Goal: Task Accomplishment & Management: Manage account settings

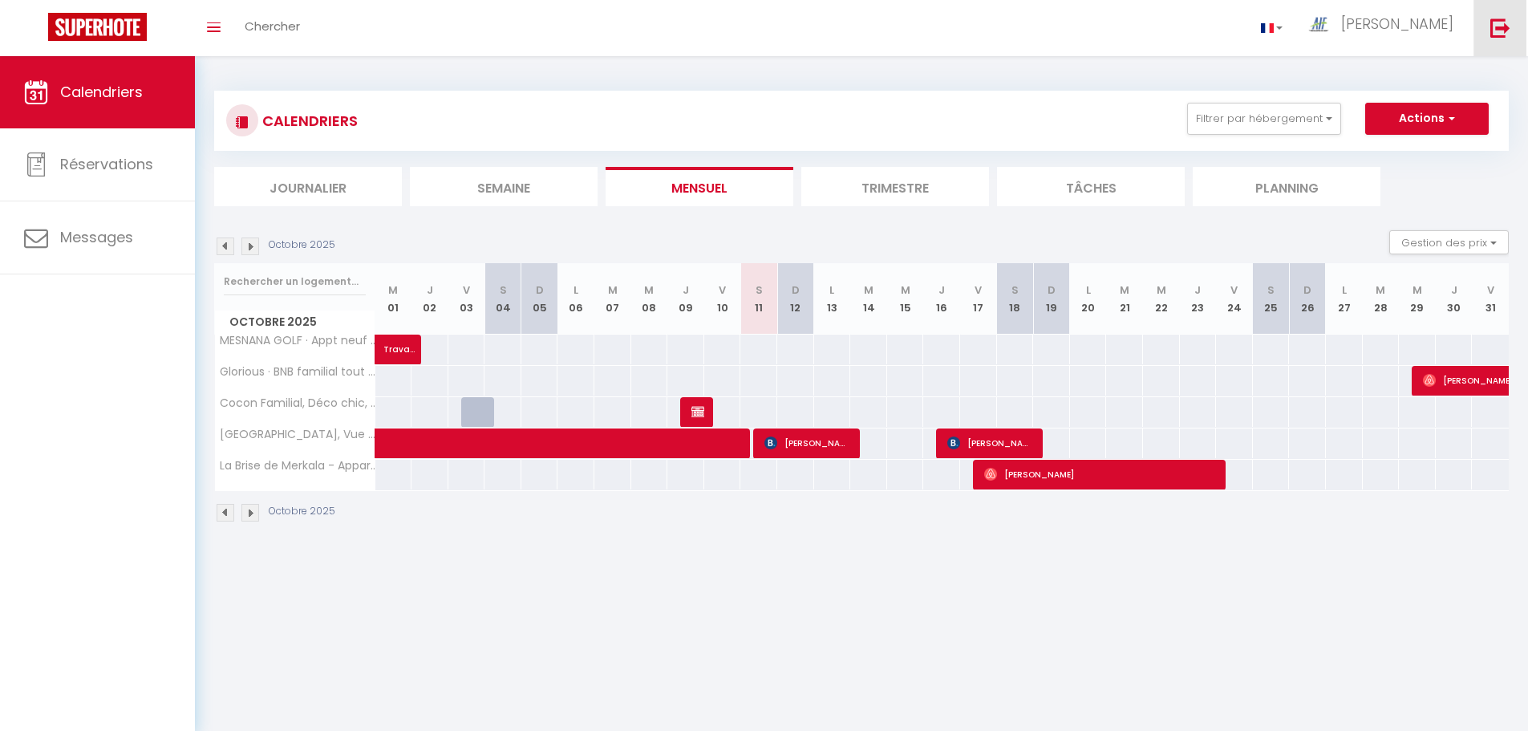
click at [1506, 23] on img at bounding box center [1500, 28] width 20 height 20
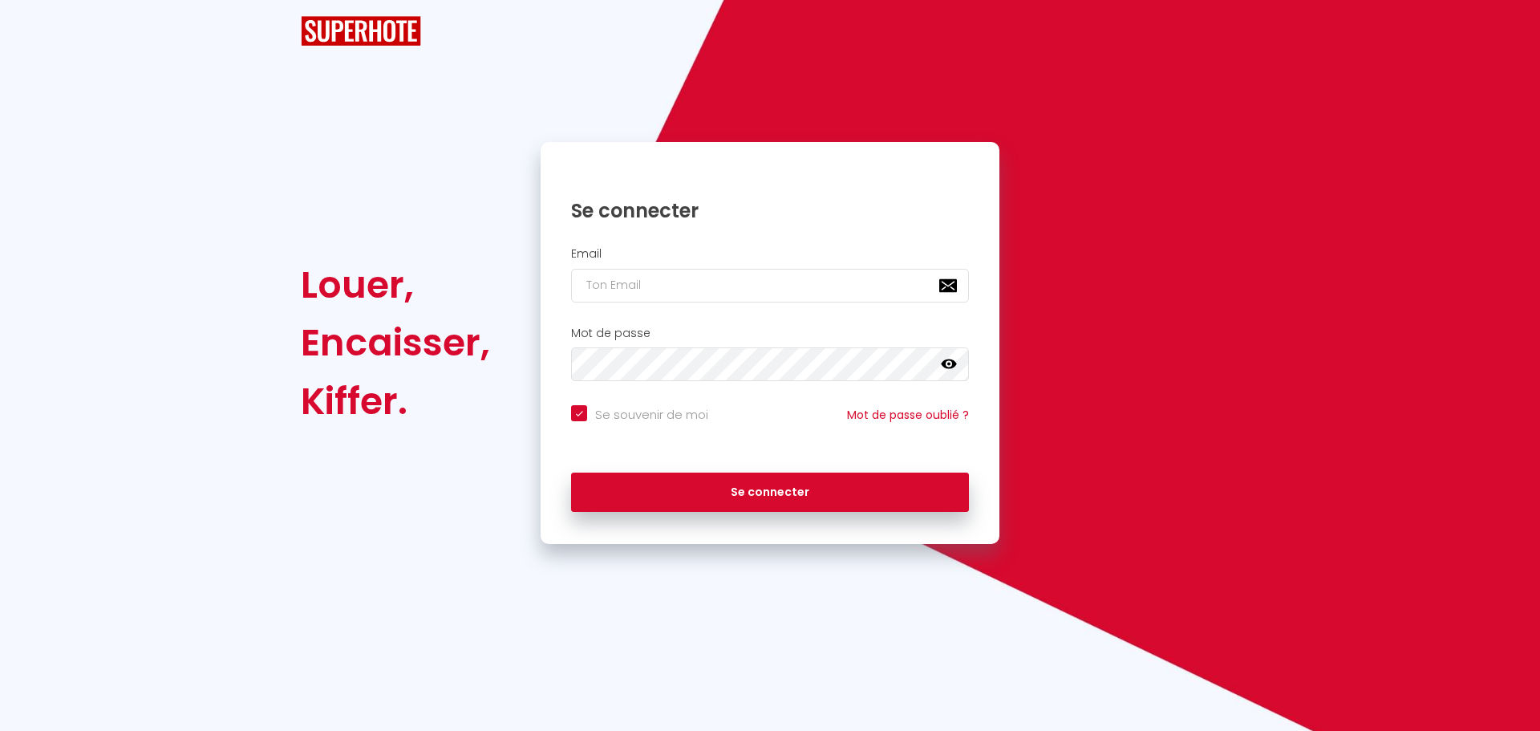
checkbox input "true"
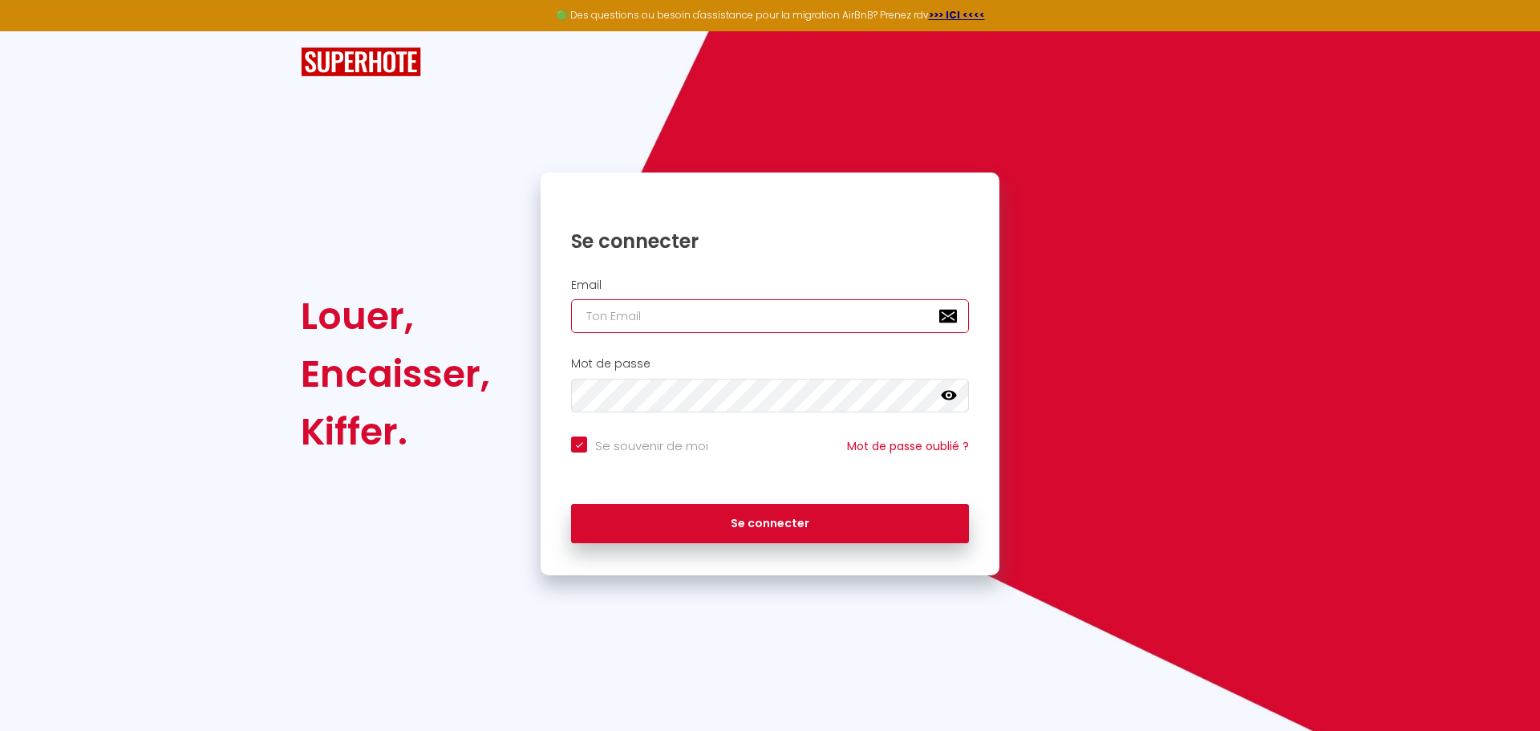
type input "[EMAIL_ADDRESS][DOMAIN_NAME]"
click at [812, 324] on input "[EMAIL_ADDRESS][DOMAIN_NAME]" at bounding box center [770, 316] width 398 height 34
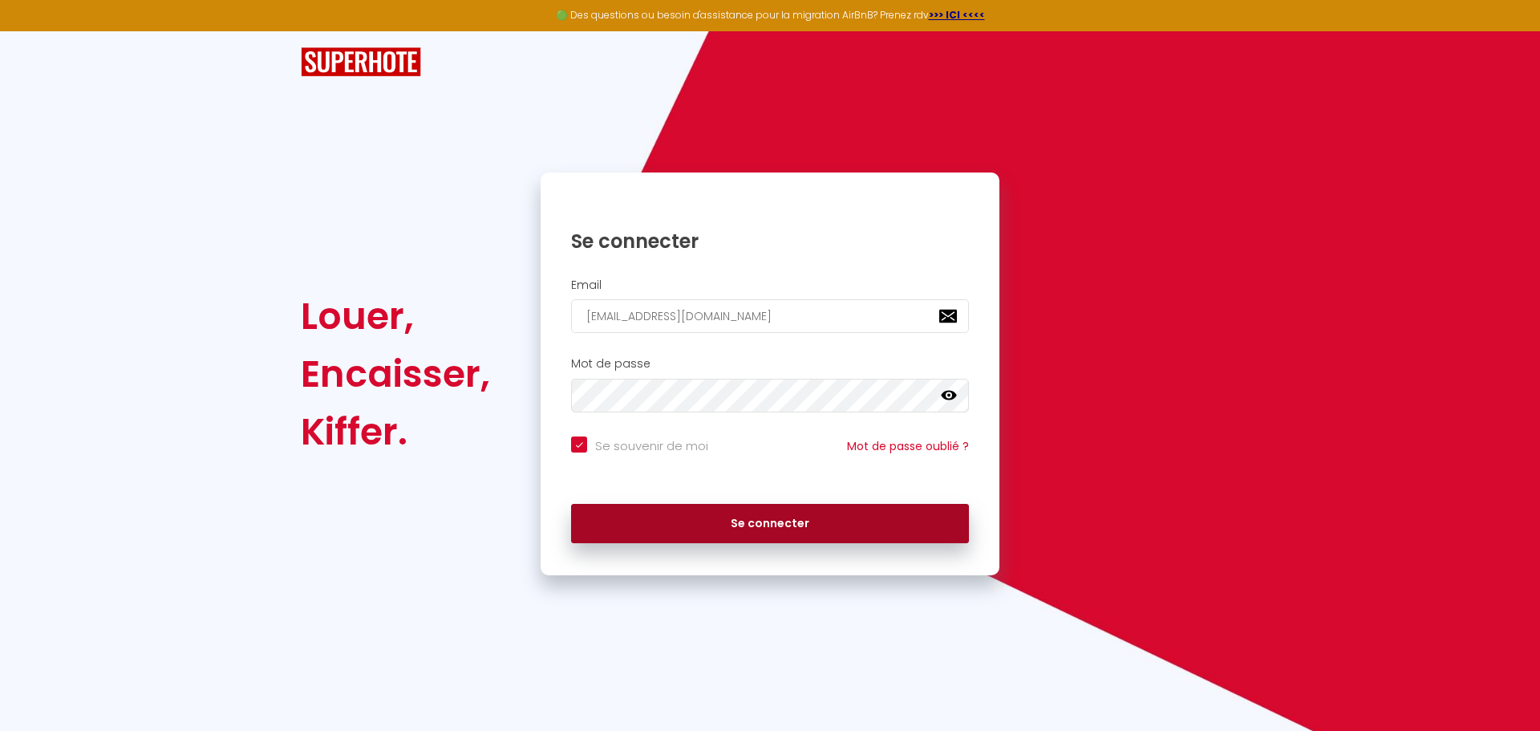
click at [873, 525] on button "Se connecter" at bounding box center [770, 524] width 398 height 40
checkbox input "true"
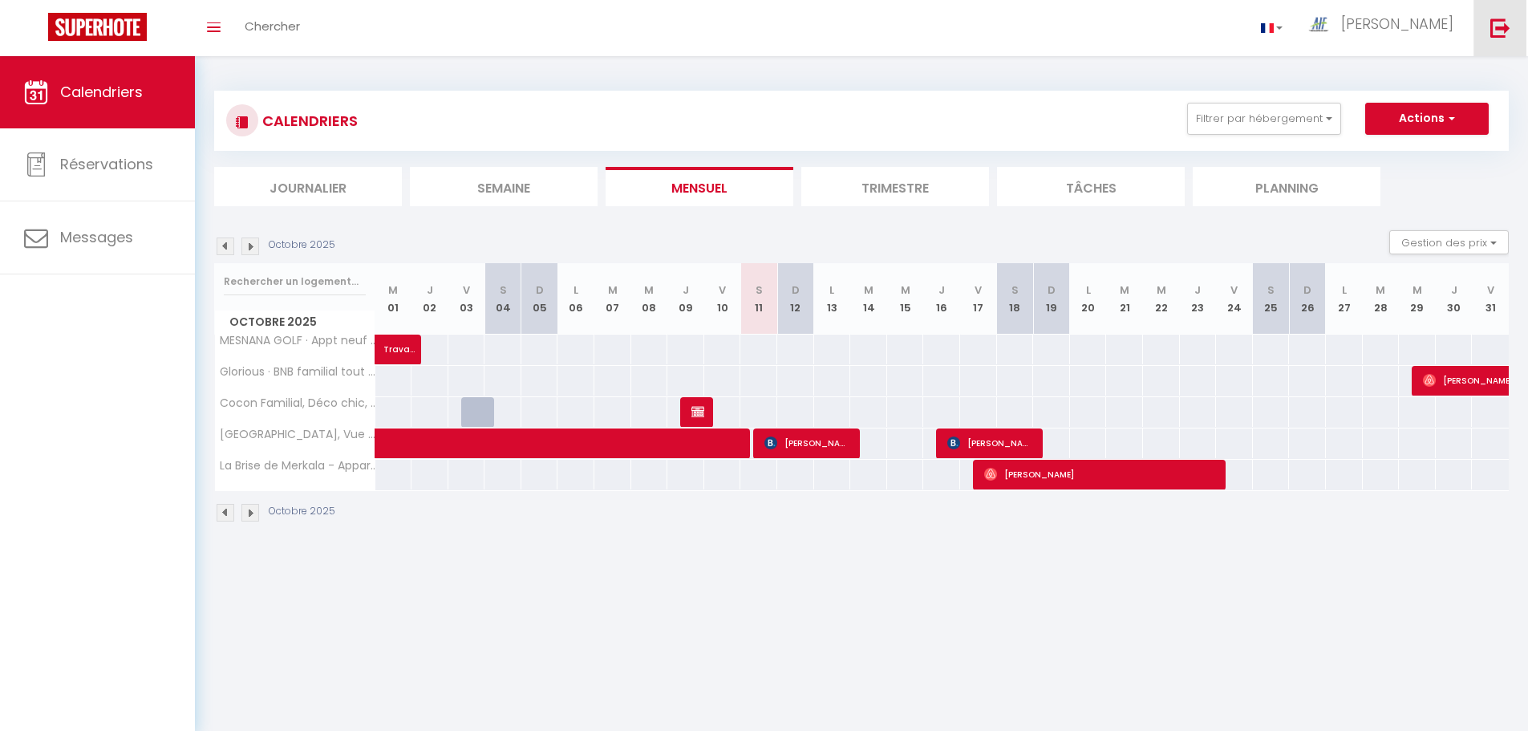
click at [1498, 37] on img at bounding box center [1500, 28] width 20 height 20
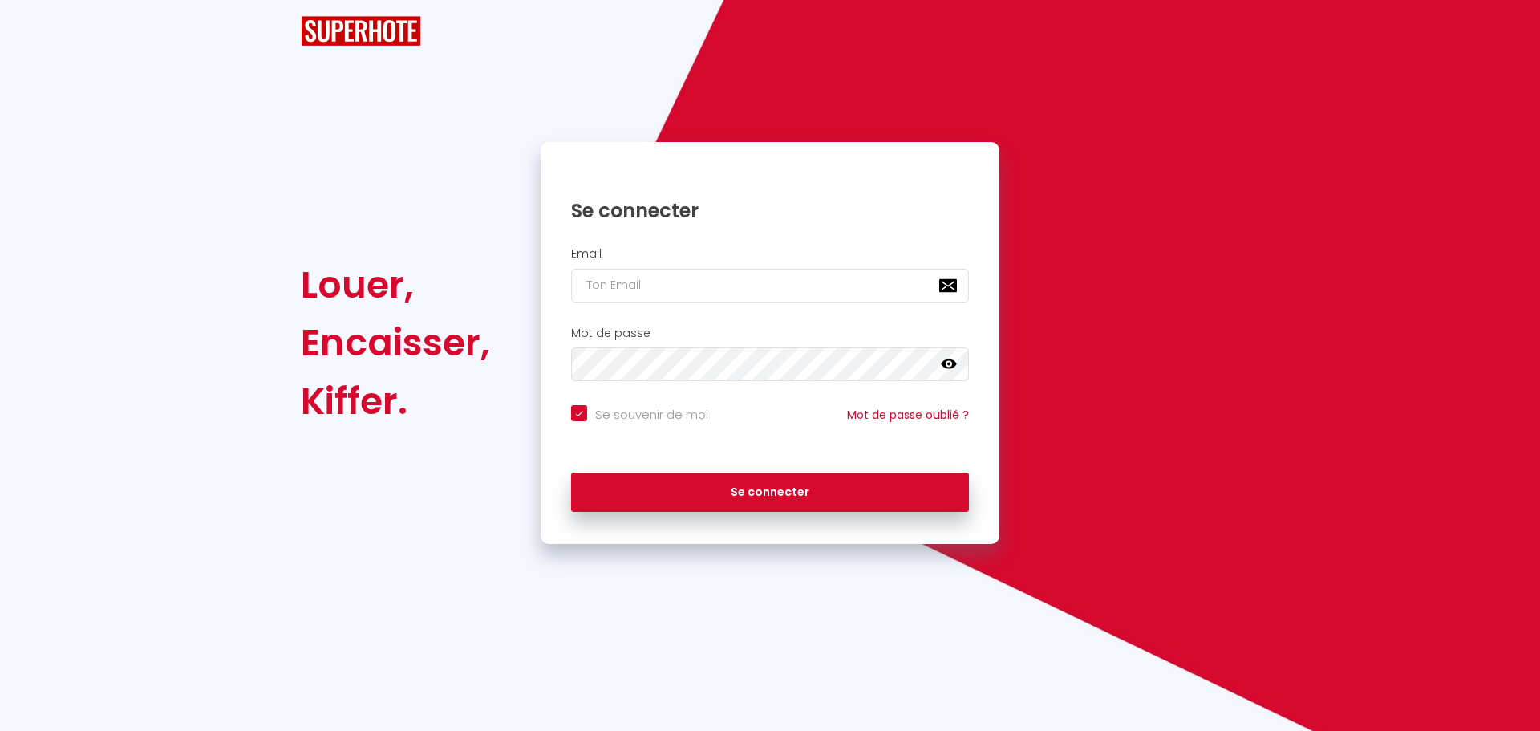
checkbox input "true"
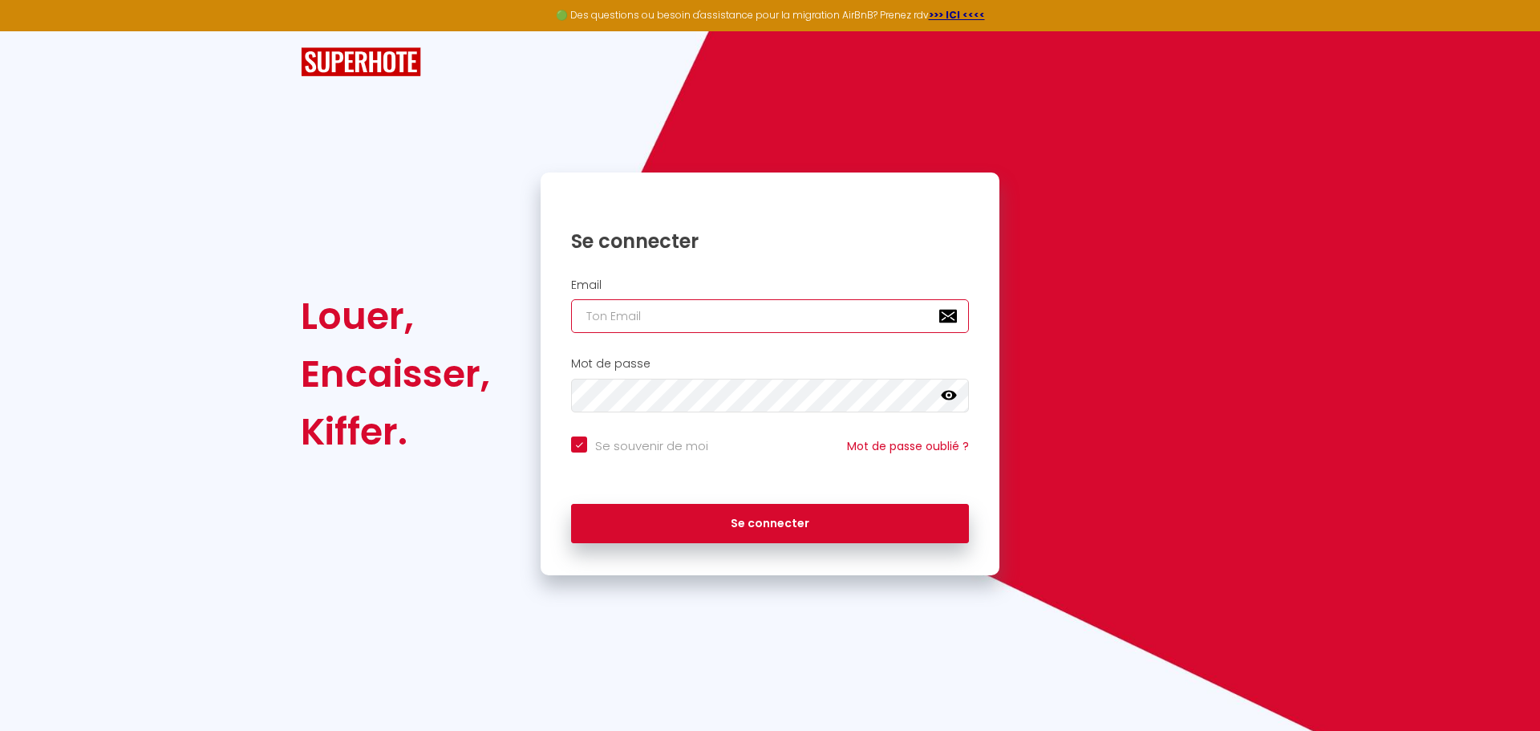
type input "[EMAIL_ADDRESS][DOMAIN_NAME]"
checkbox input "true"
click at [741, 318] on input "[EMAIL_ADDRESS][DOMAIN_NAME]" at bounding box center [770, 316] width 398 height 34
type input "[EMAIL_ADDRESS][DOMAIN_NAME]"
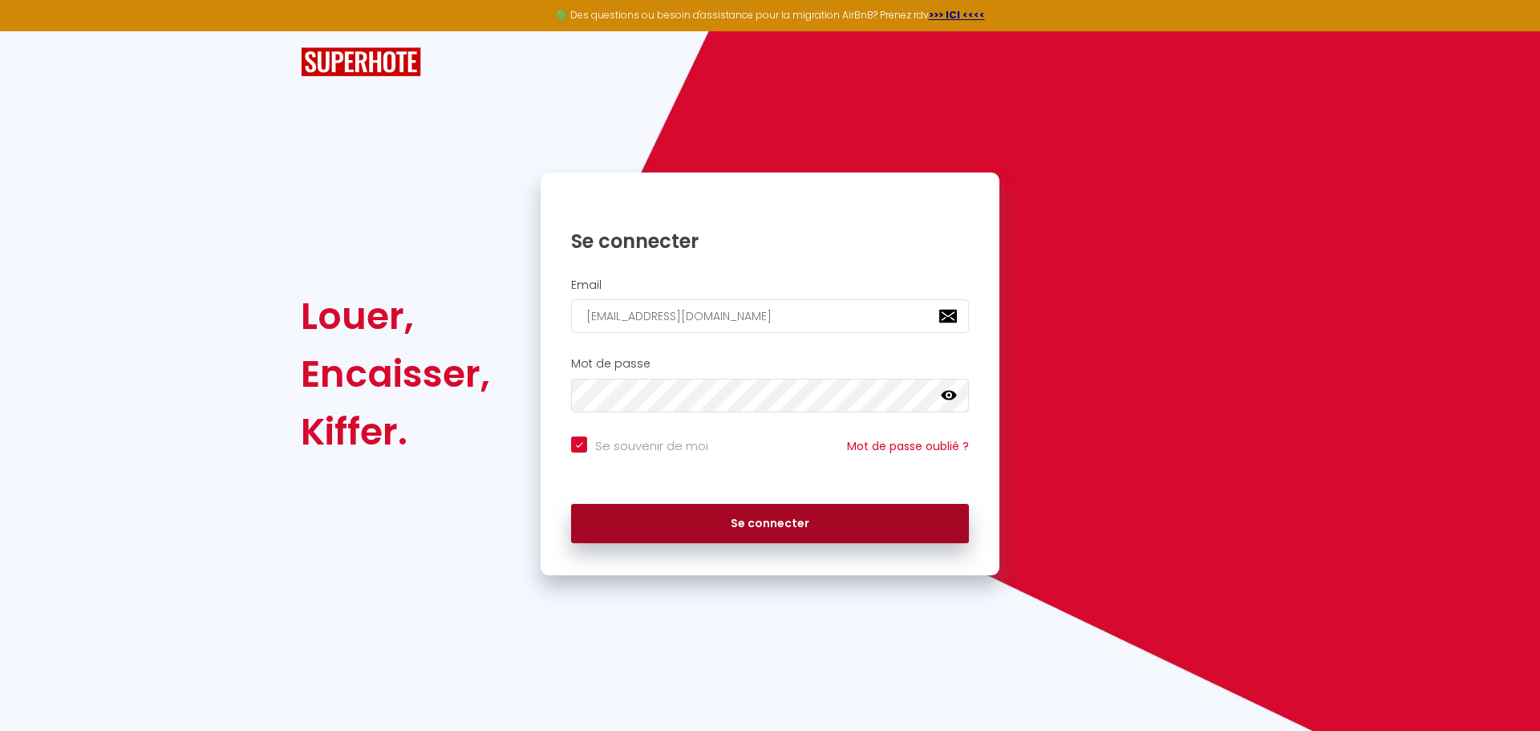
click at [787, 529] on button "Se connecter" at bounding box center [770, 524] width 398 height 40
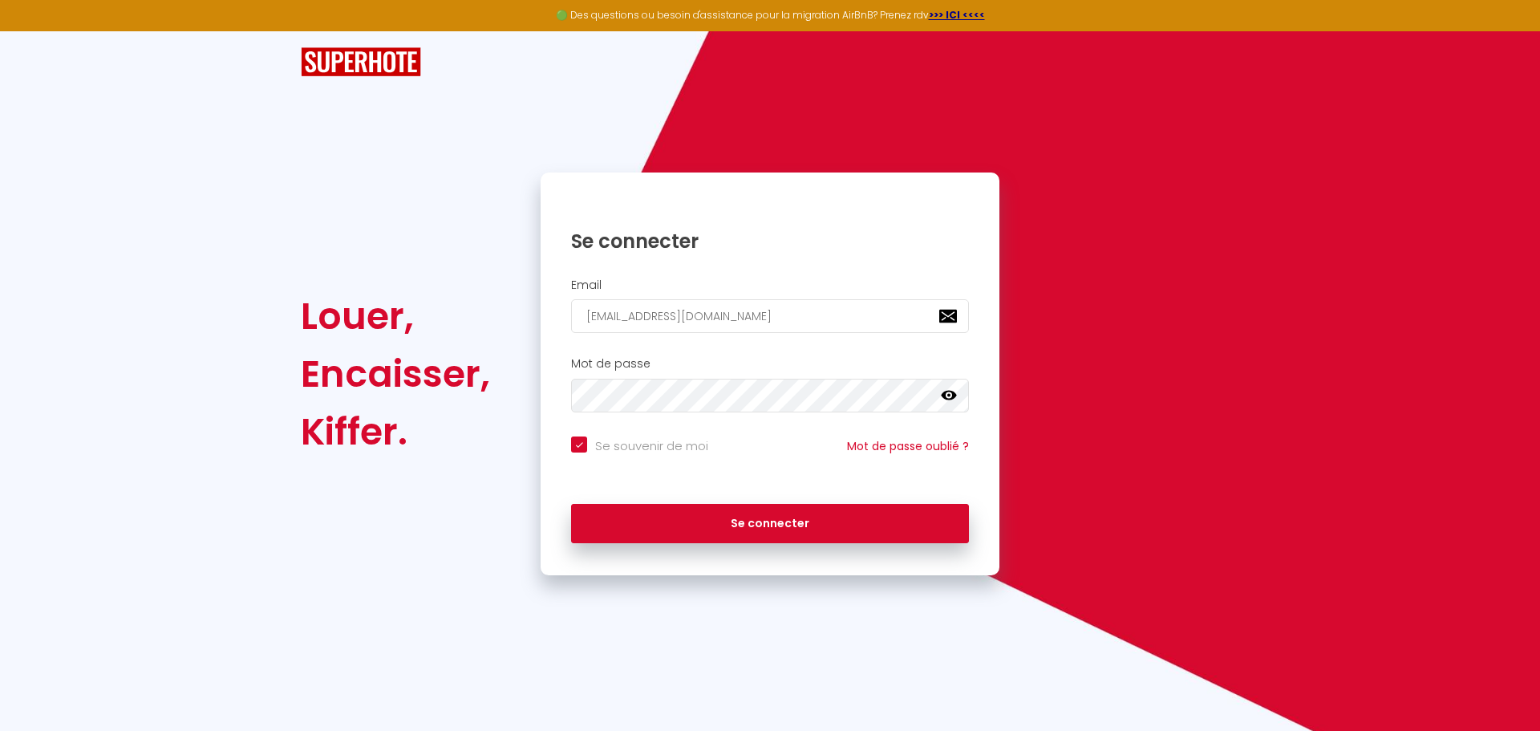
checkbox input "true"
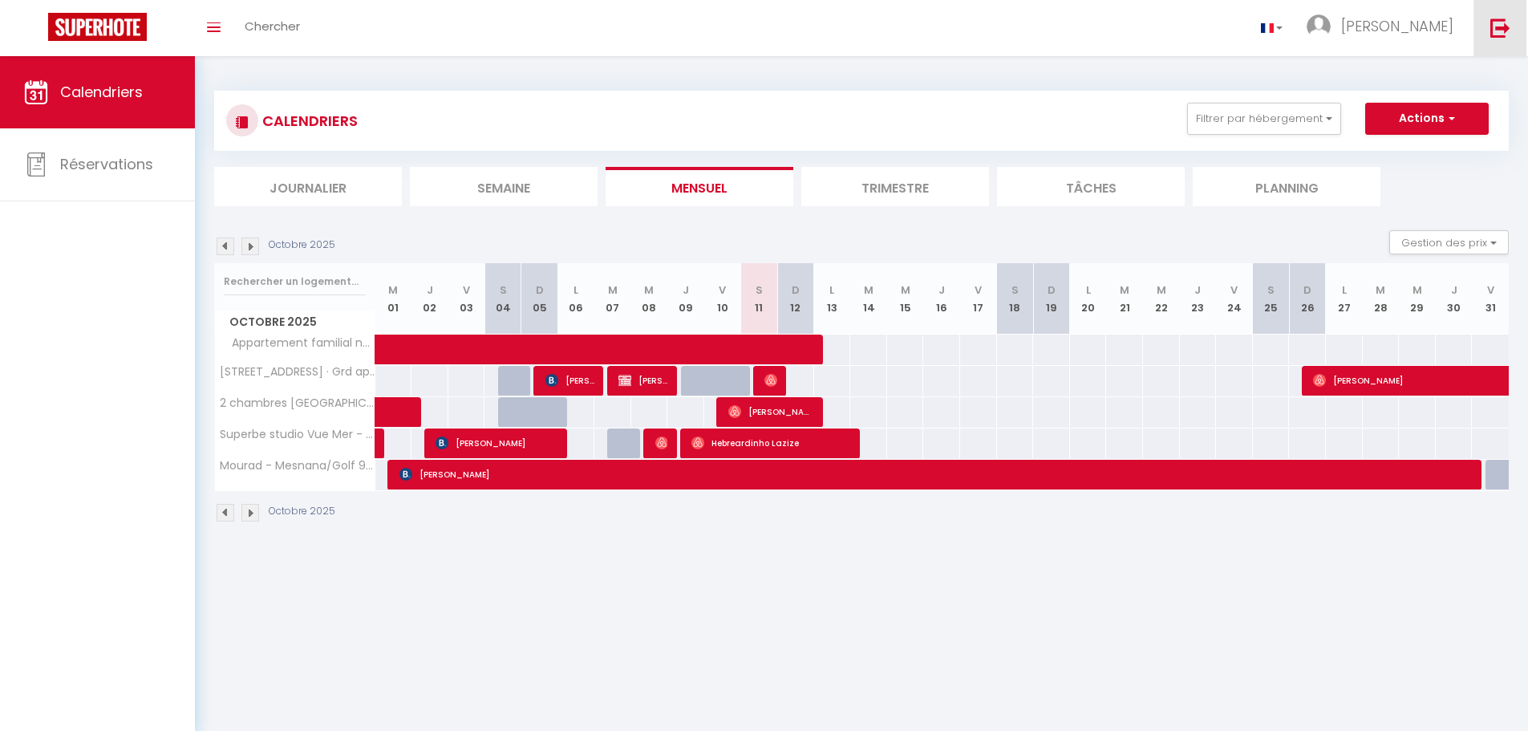
click at [1508, 32] on img at bounding box center [1500, 28] width 20 height 20
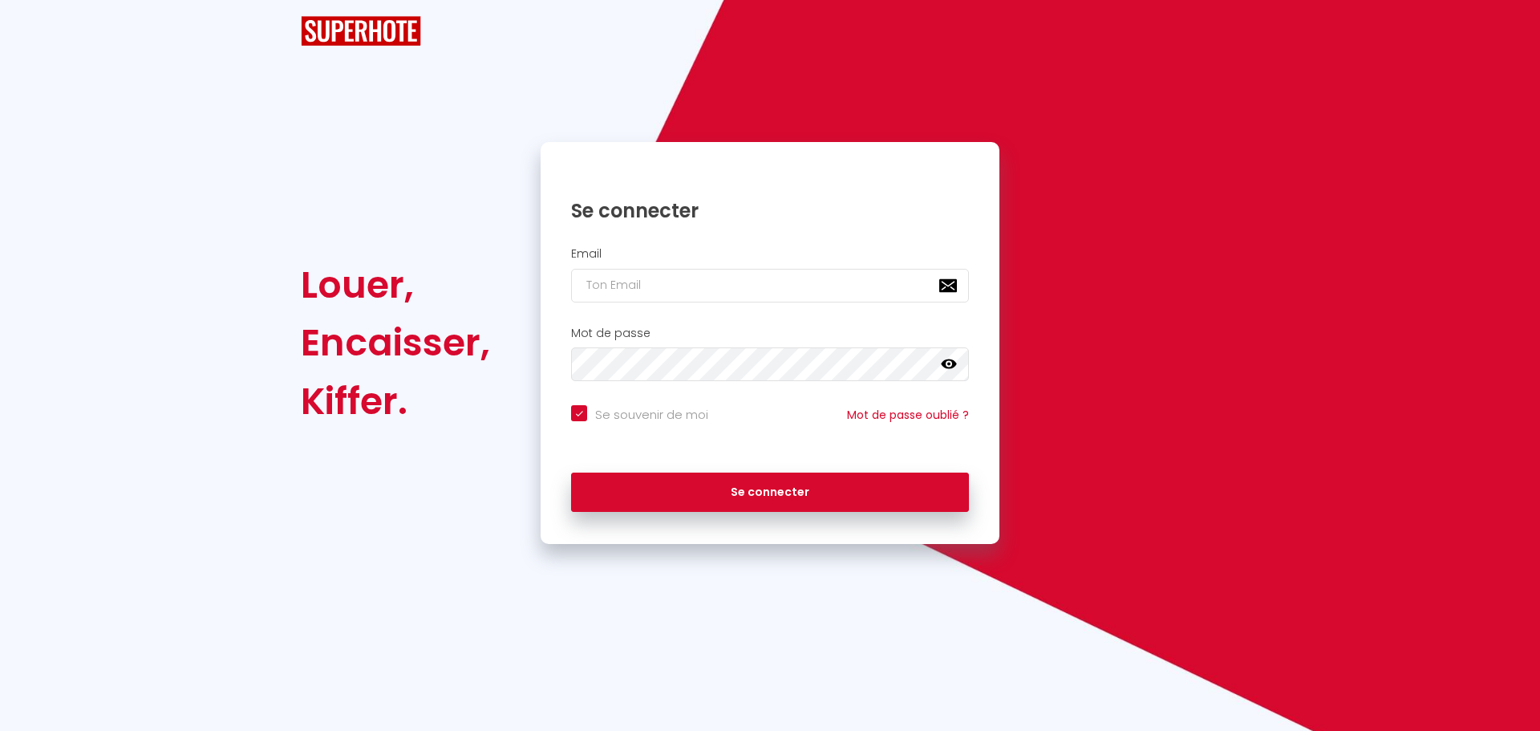
checkbox input "true"
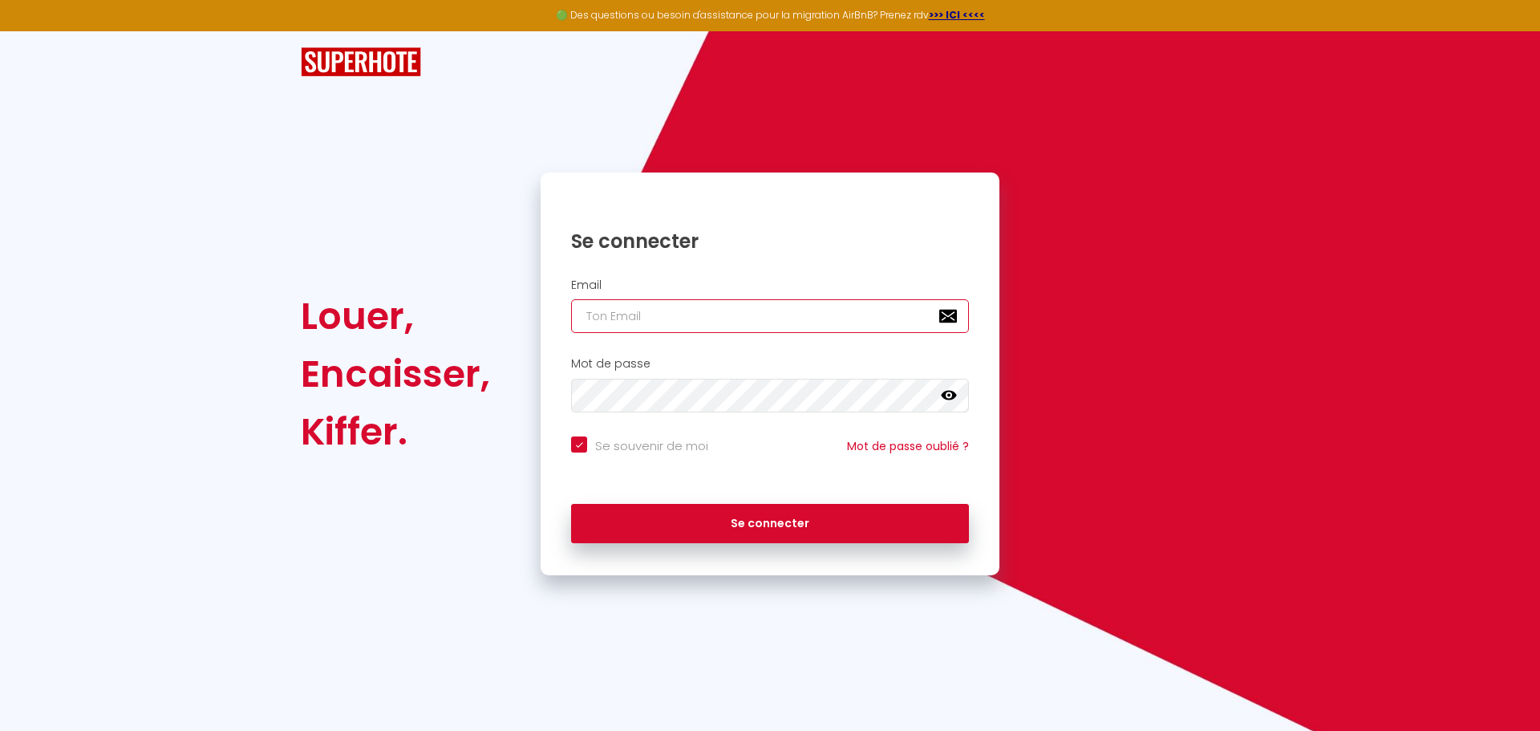
type input "[EMAIL_ADDRESS][DOMAIN_NAME]"
checkbox input "true"
click at [858, 327] on input "[EMAIL_ADDRESS][DOMAIN_NAME]" at bounding box center [770, 316] width 398 height 34
type input "[EMAIL_ADDRESS][DOMAIN_NAME]"
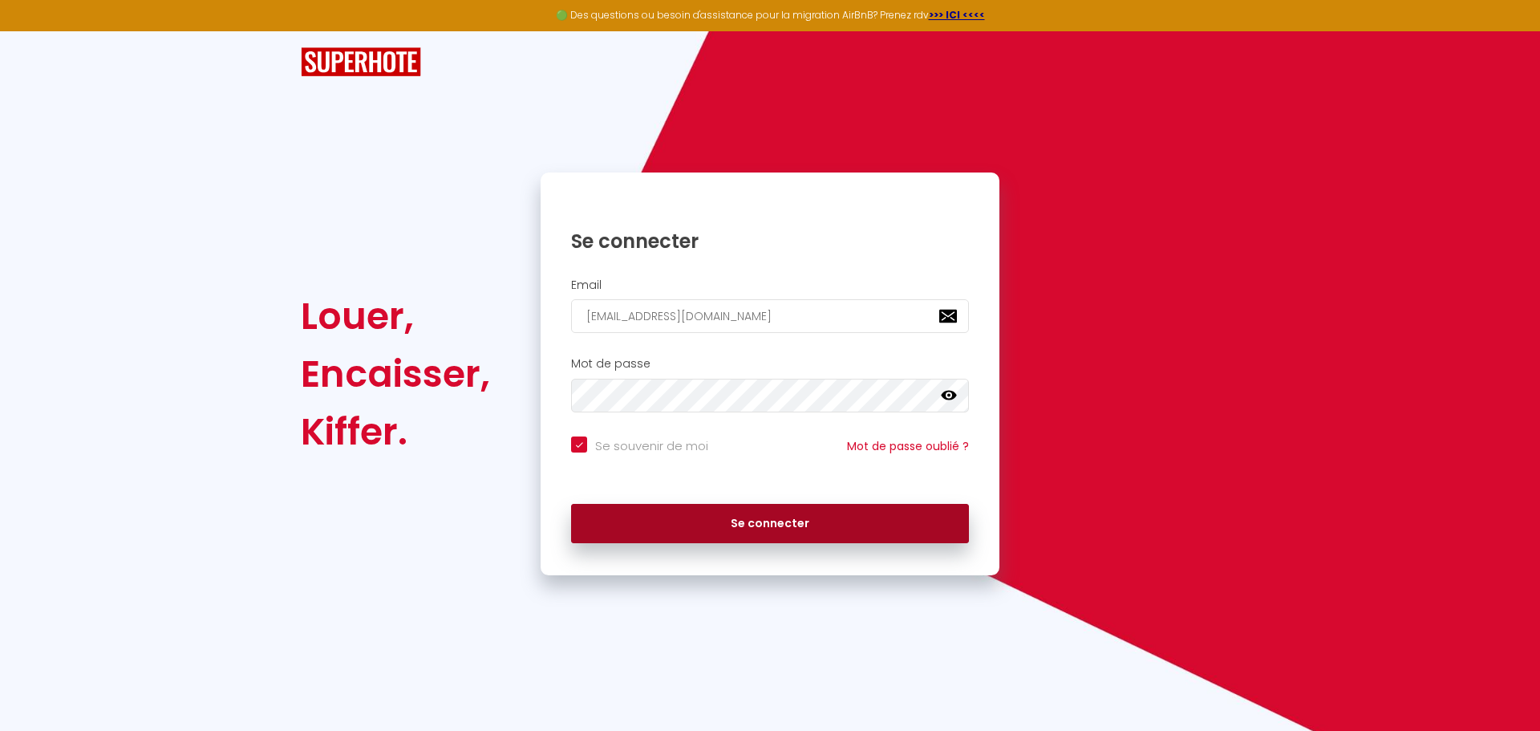
click at [843, 529] on button "Se connecter" at bounding box center [770, 524] width 398 height 40
checkbox input "true"
